Goal: Navigation & Orientation: Find specific page/section

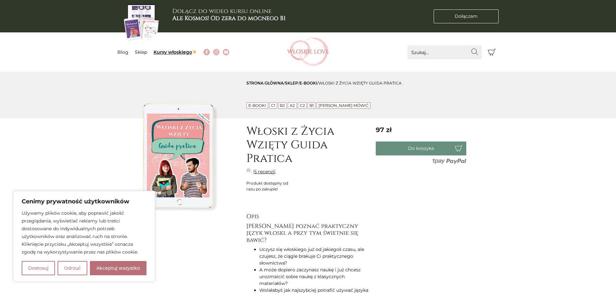
click at [163, 49] on link "Kursy włoskiego" at bounding box center [176, 52] width 44 height 6
click at [461, 12] on link "Dołączam Dołączam" at bounding box center [466, 16] width 65 height 14
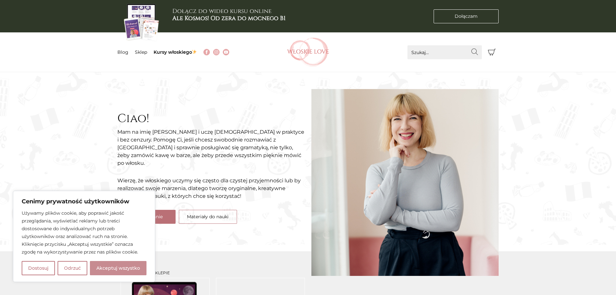
click at [113, 266] on button "Akceptuj wszystko" at bounding box center [118, 268] width 57 height 14
checkbox input "true"
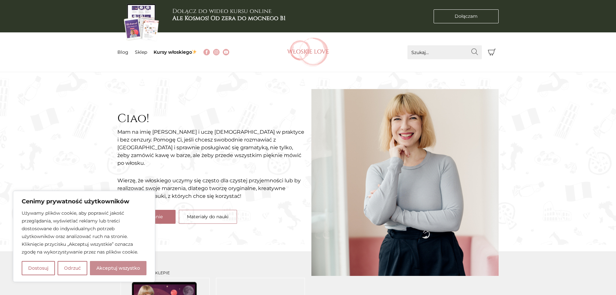
checkbox input "true"
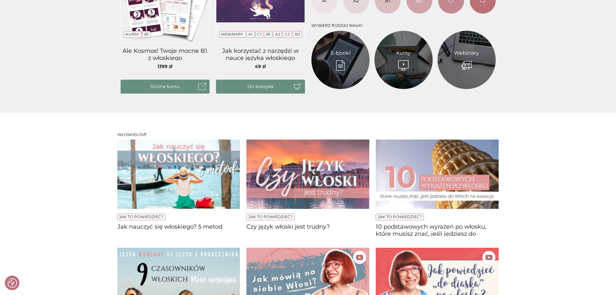
scroll to position [485, 0]
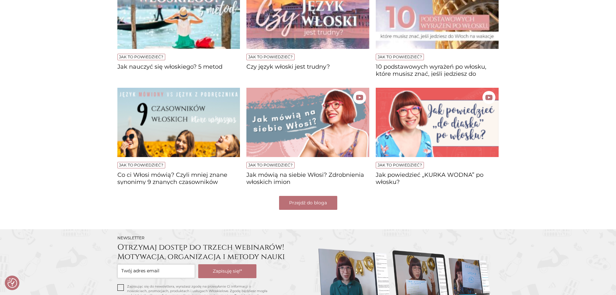
click at [304, 200] on link "Przejdź do bloga" at bounding box center [308, 203] width 58 height 14
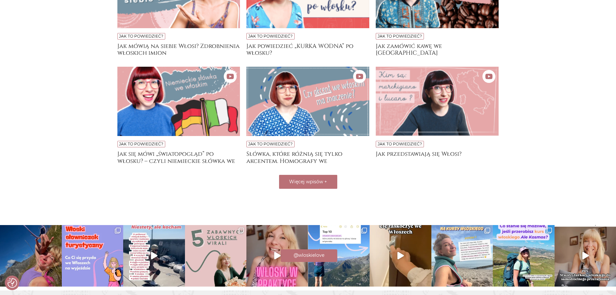
scroll to position [501, 0]
